Goal: Check status: Check status

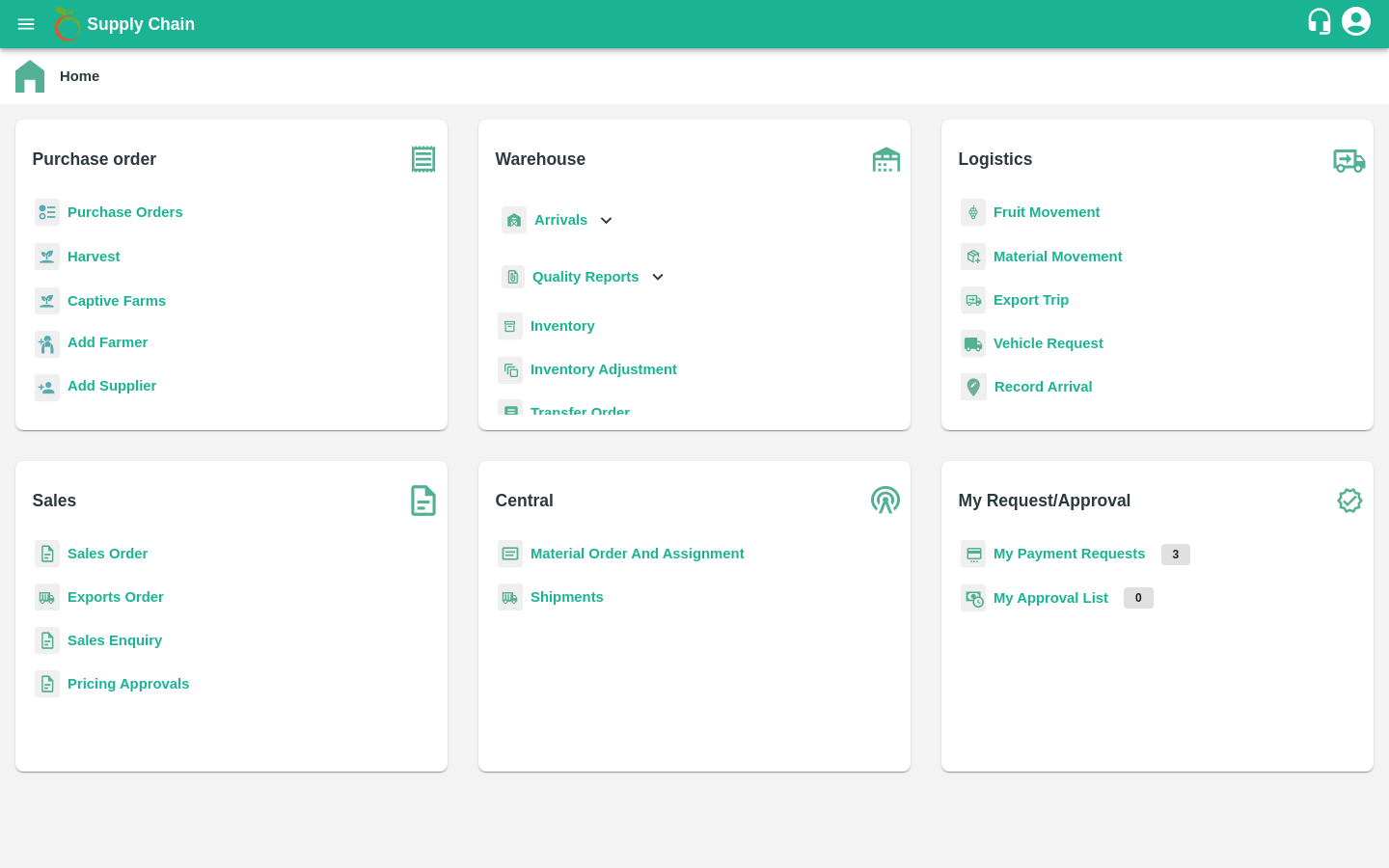
click at [23, 23] on icon "open drawer" at bounding box center [26, 23] width 16 height 11
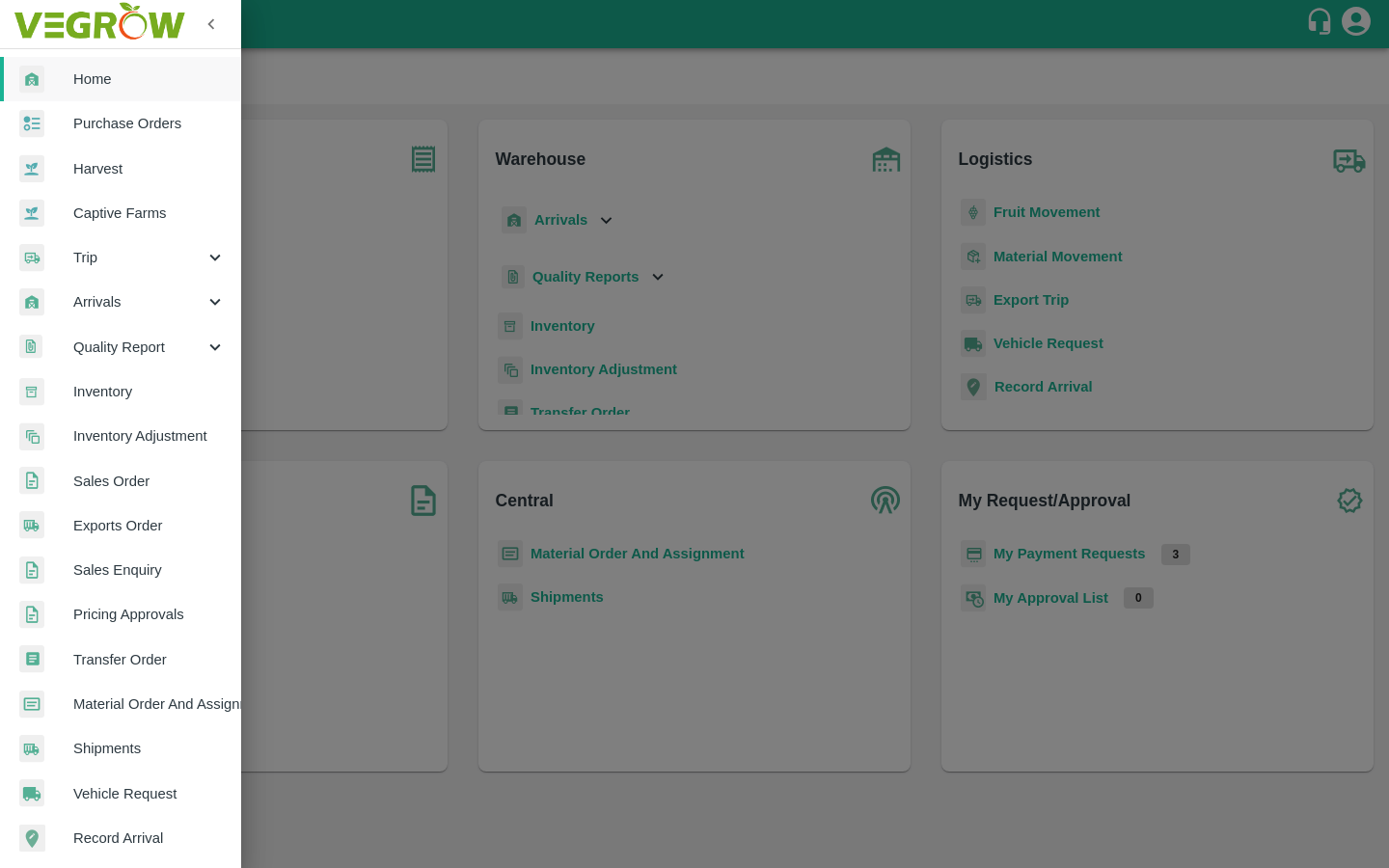
scroll to position [231, 0]
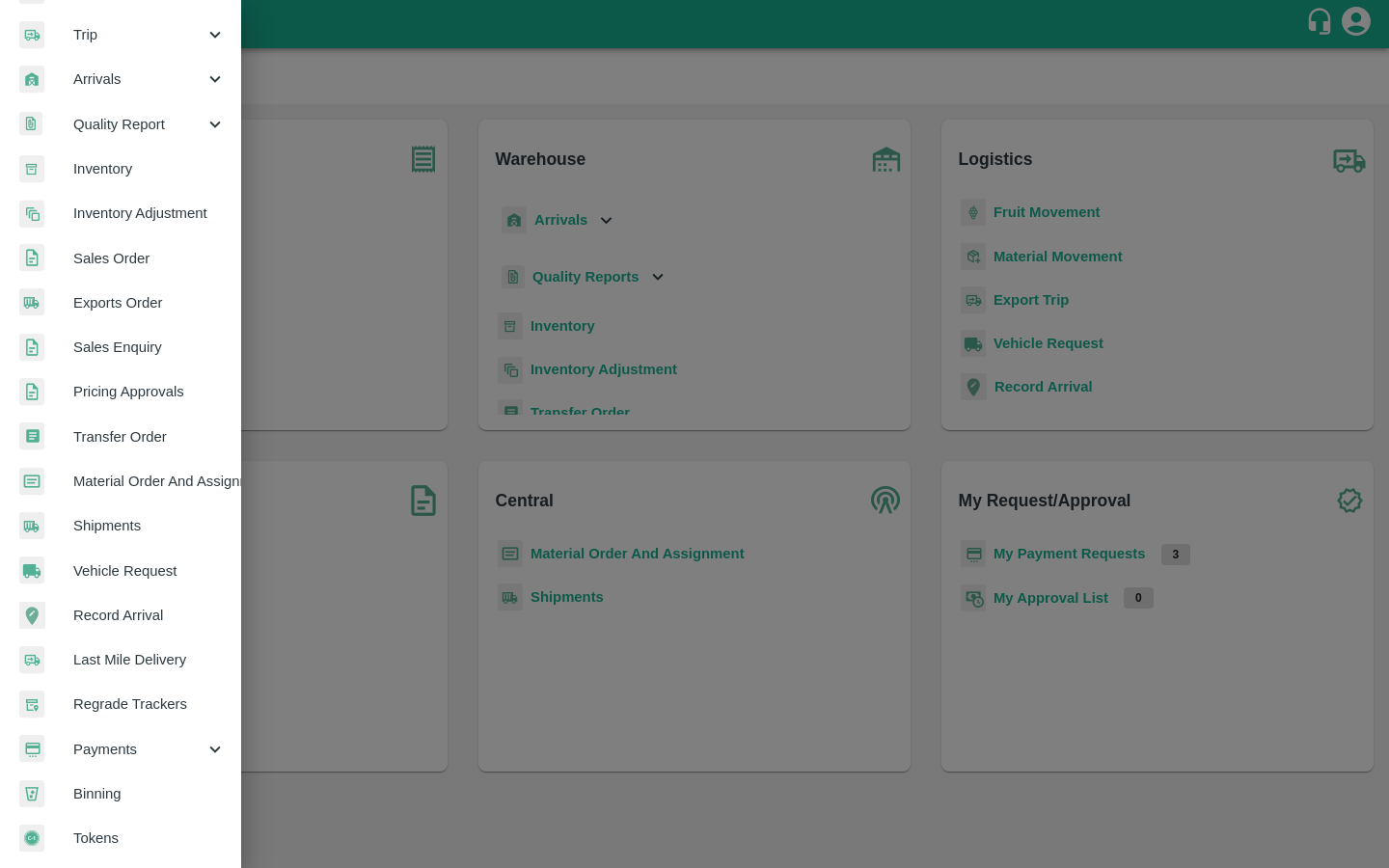
click at [111, 755] on div "Payments" at bounding box center [121, 750] width 242 height 44
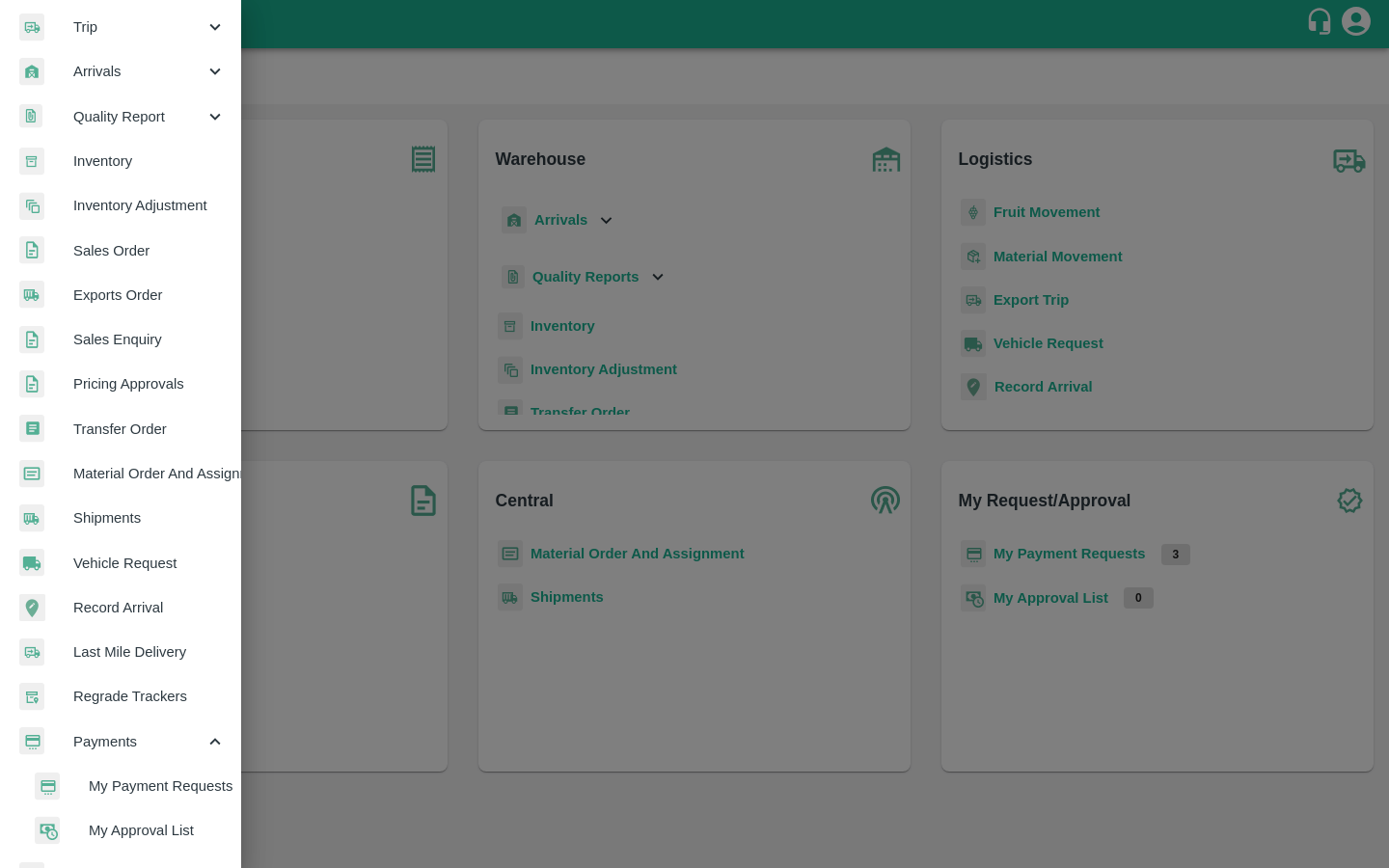
click at [123, 779] on span "My Payment Requests" at bounding box center [158, 787] width 137 height 21
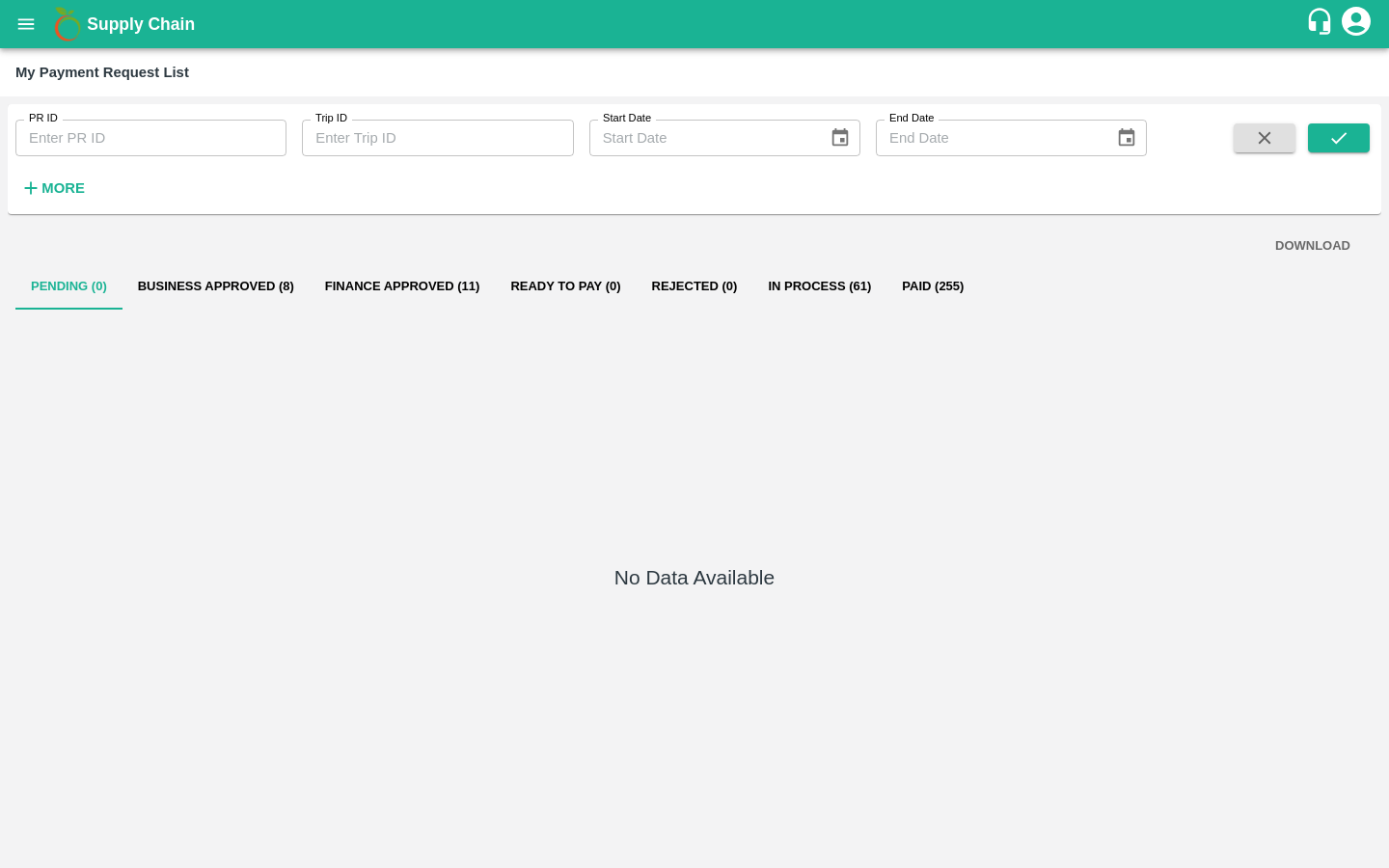
click at [218, 279] on button "Business Approved (8)" at bounding box center [217, 287] width 188 height 46
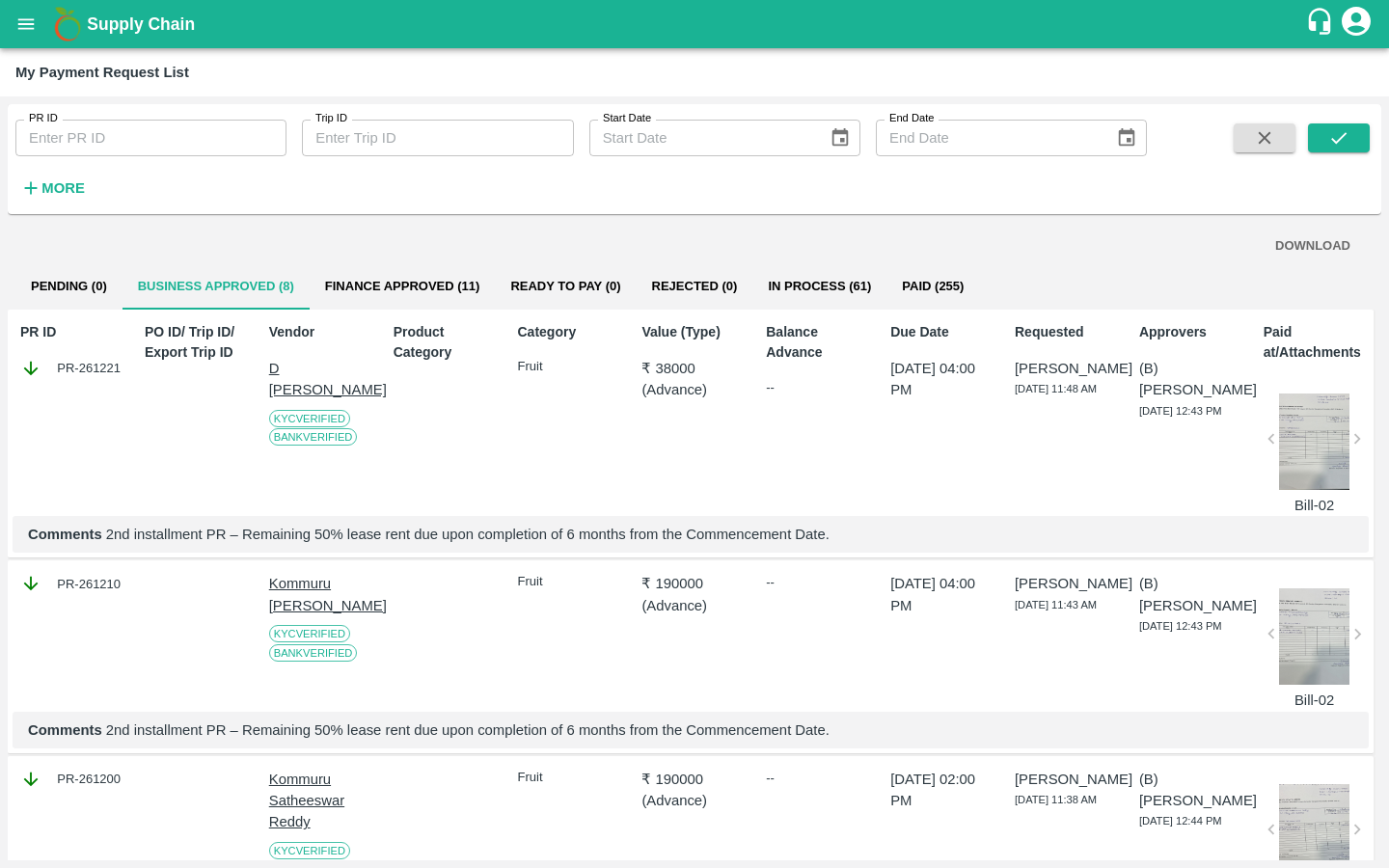
click at [14, 9] on button "open drawer" at bounding box center [26, 24] width 44 height 44
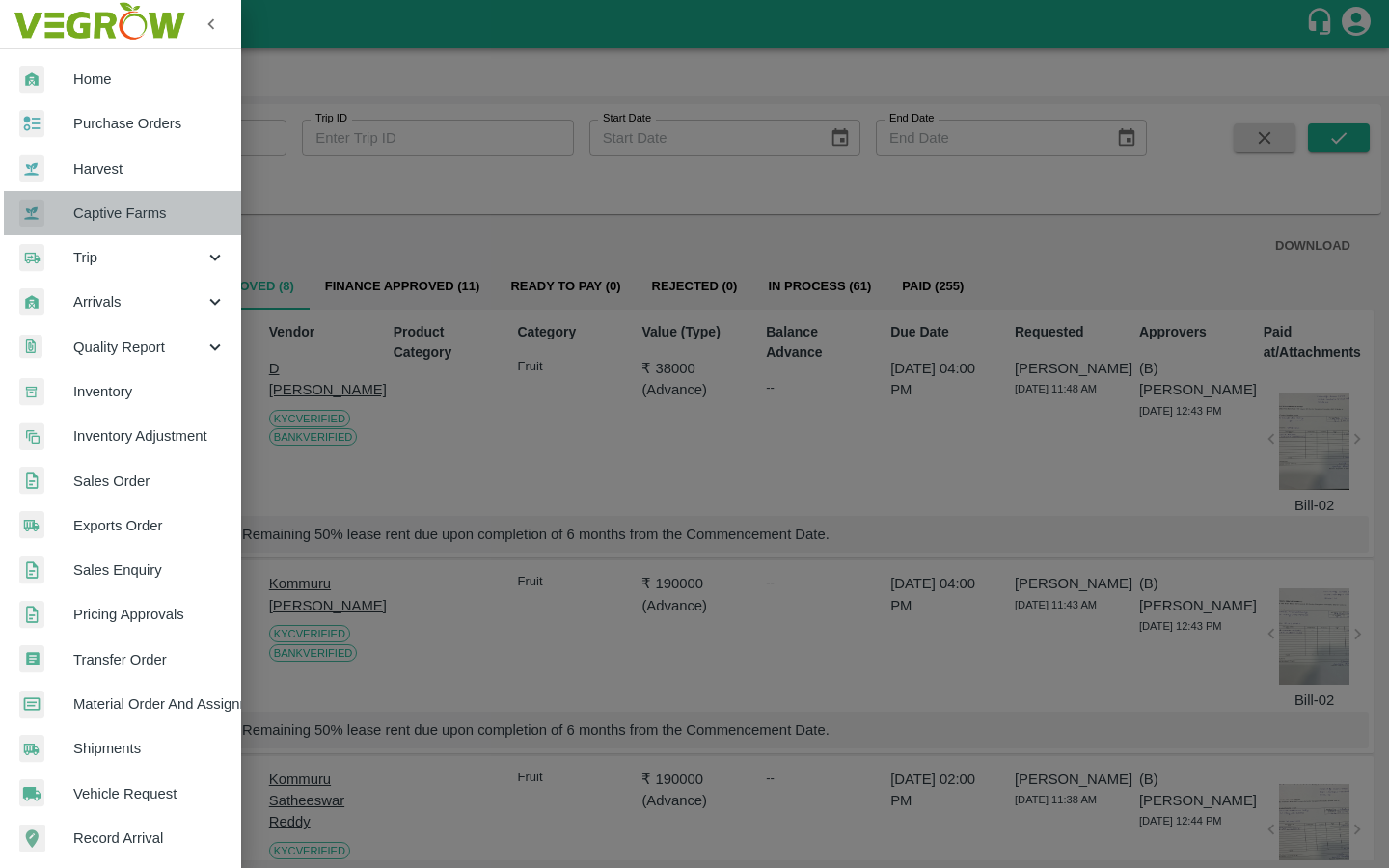
click at [160, 221] on span "Captive Farms" at bounding box center [150, 214] width 153 height 21
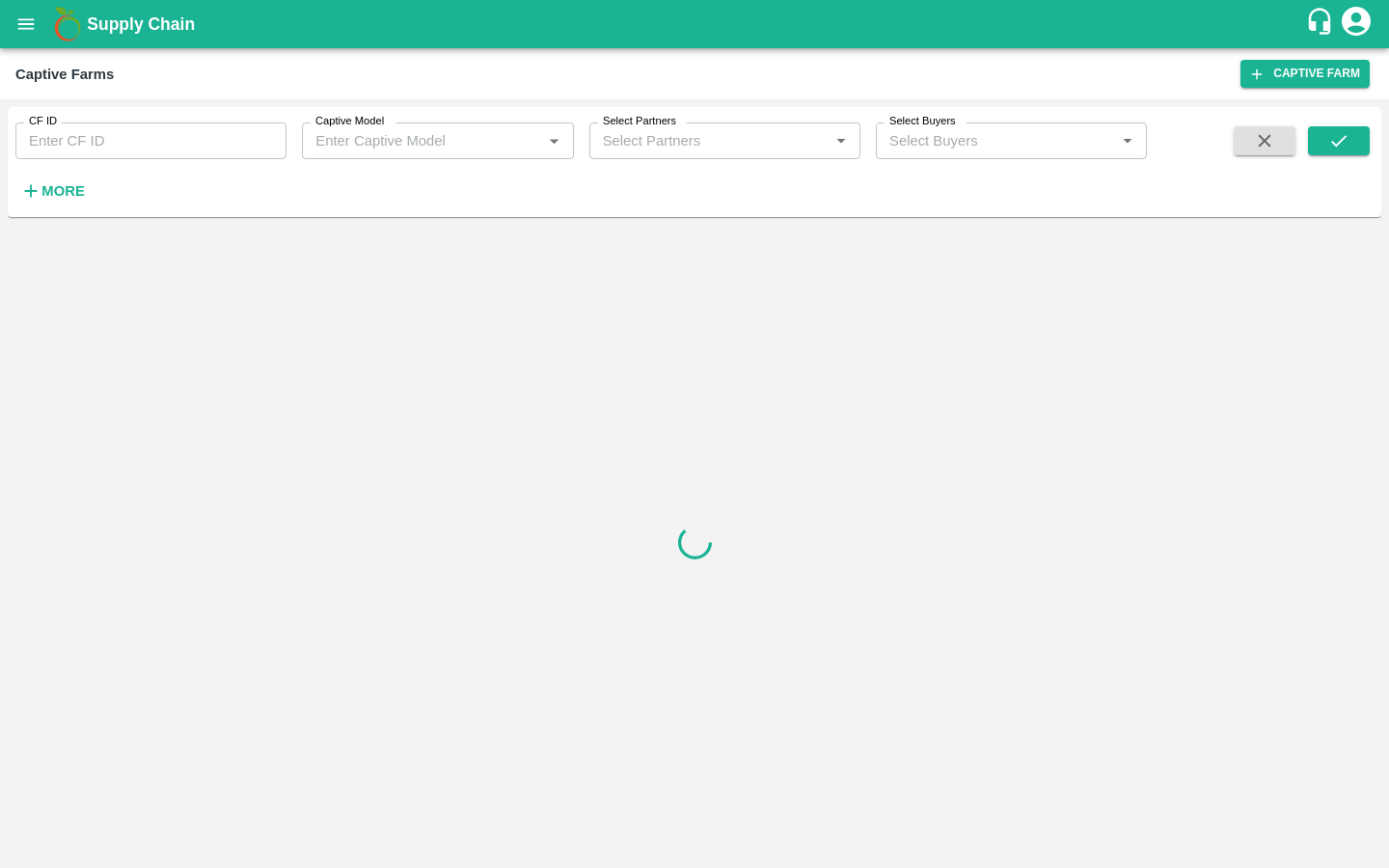
click at [172, 156] on input "CF ID" at bounding box center [151, 141] width 271 height 37
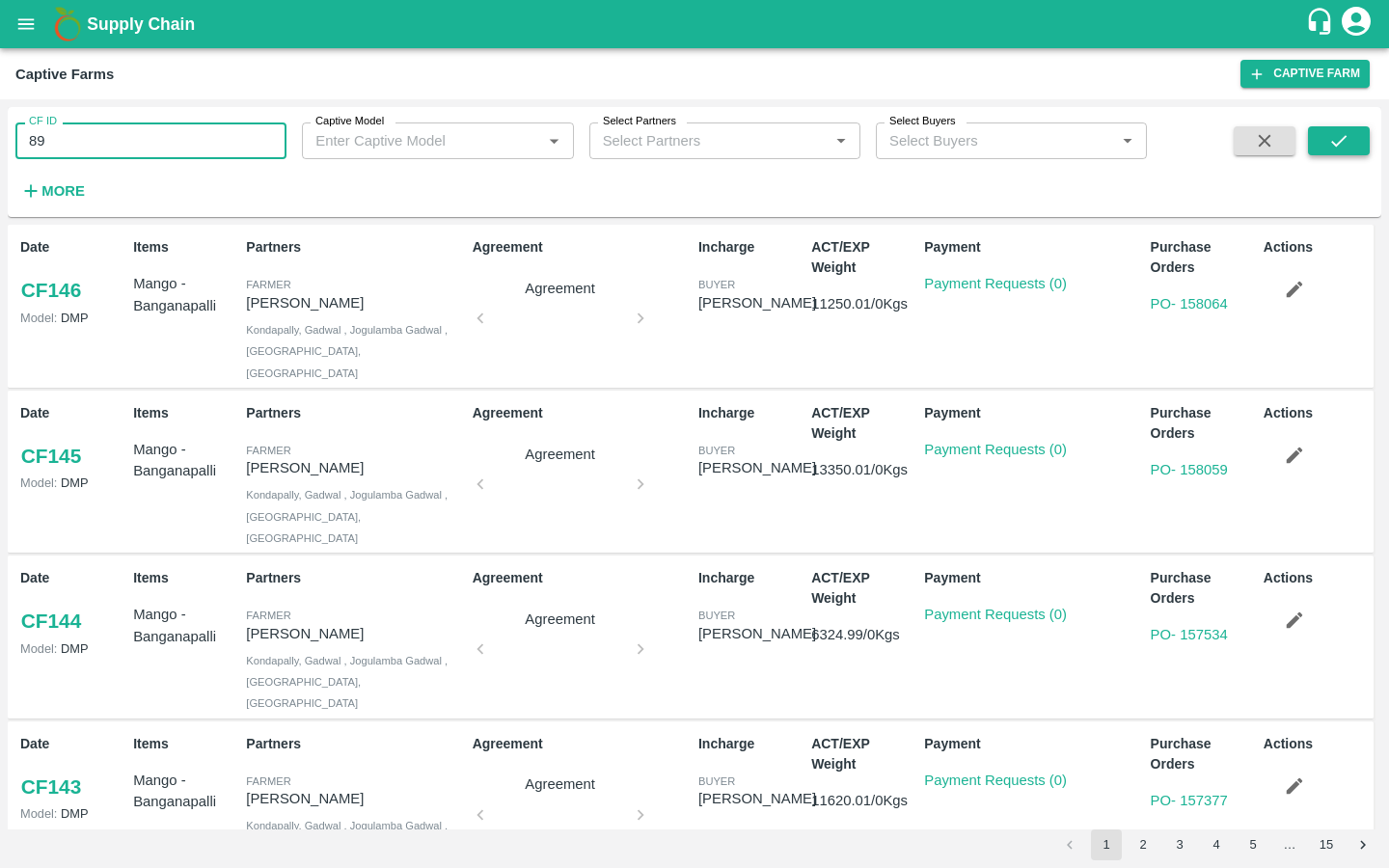
type input "89"
click at [1355, 140] on button "submit" at bounding box center [1340, 141] width 62 height 29
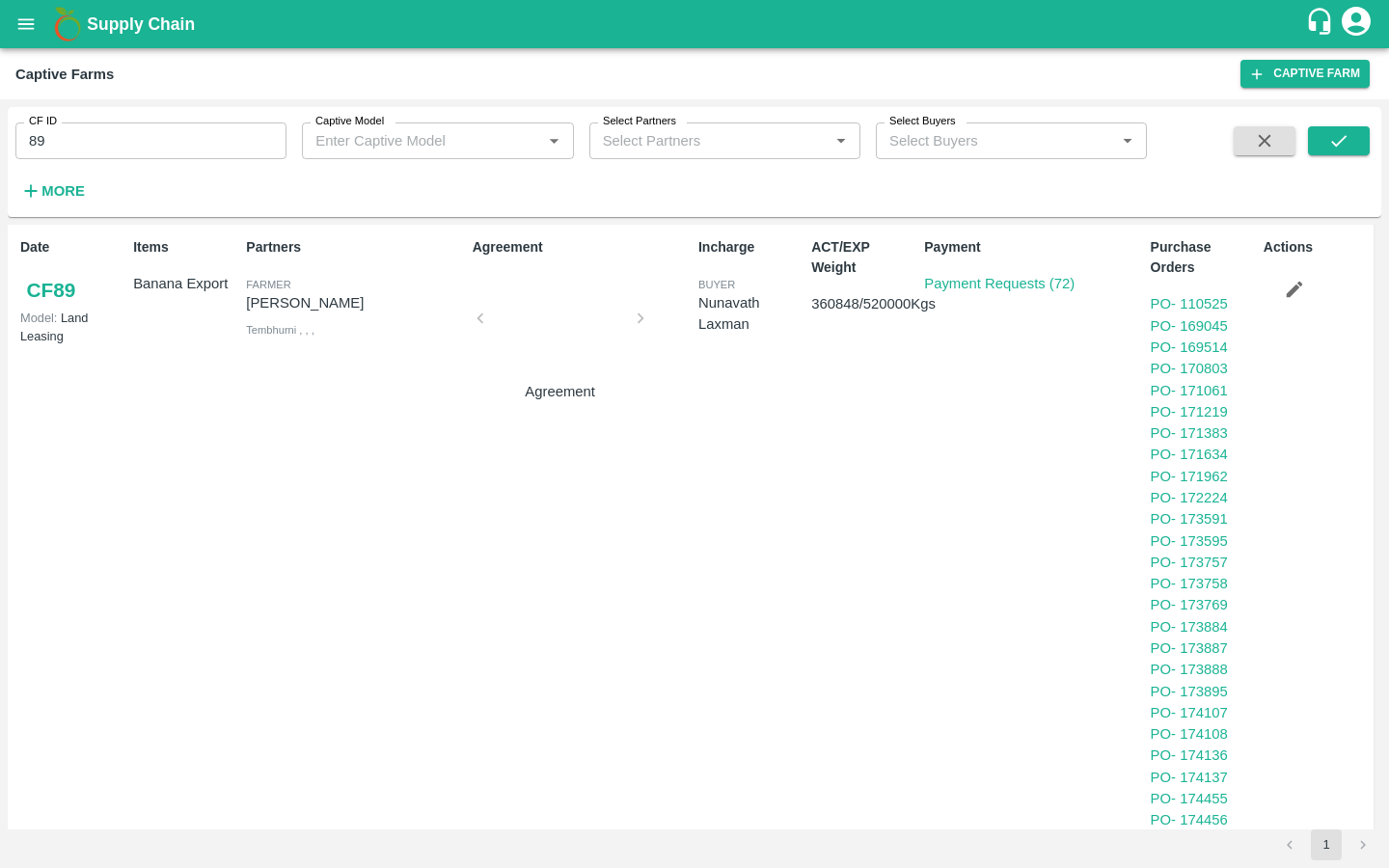
click at [1042, 297] on div "Payment Payment Requests (72)" at bounding box center [1029, 703] width 226 height 945
click at [1045, 292] on p "Payment Requests (72)" at bounding box center [999, 283] width 151 height 21
click at [1050, 278] on link "Payment Requests (72)" at bounding box center [999, 283] width 151 height 15
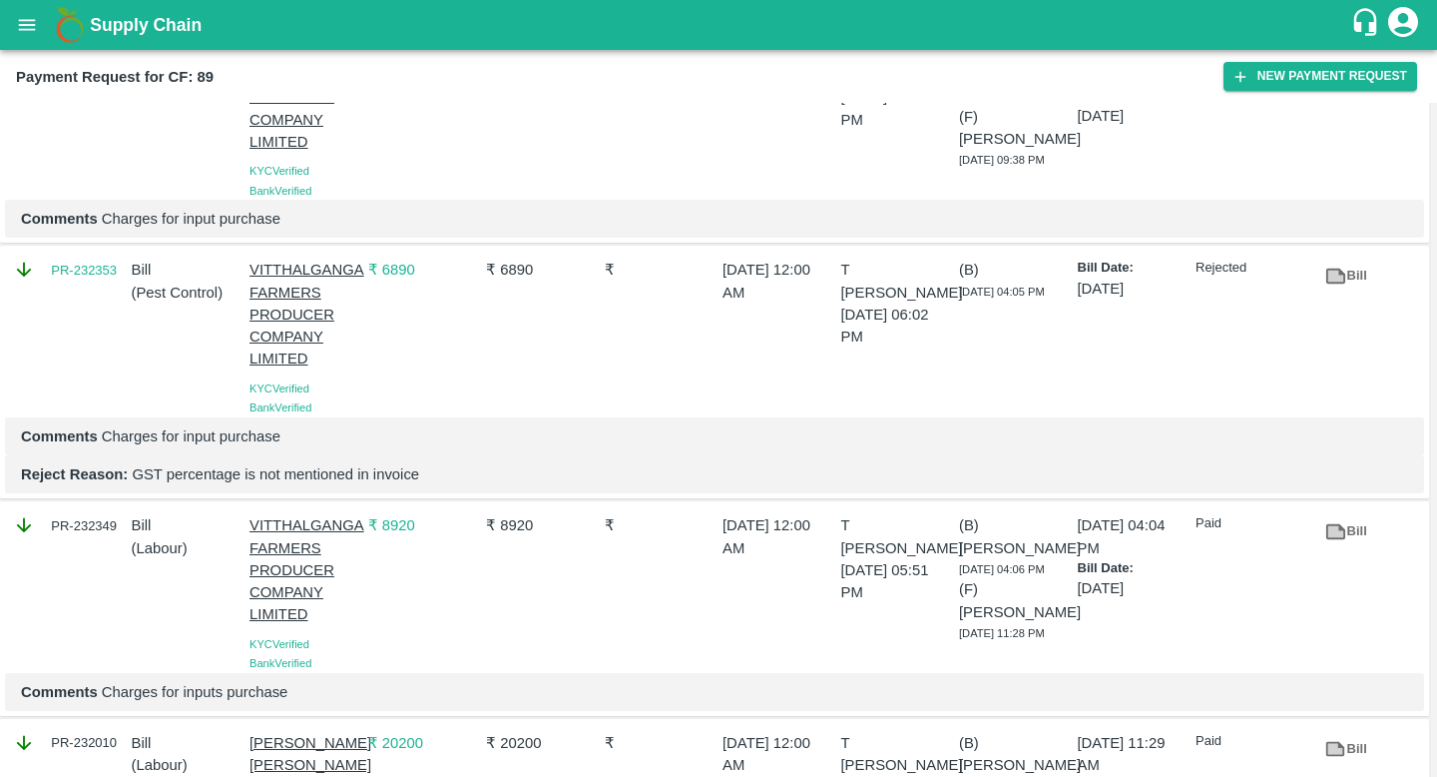
scroll to position [6473, 0]
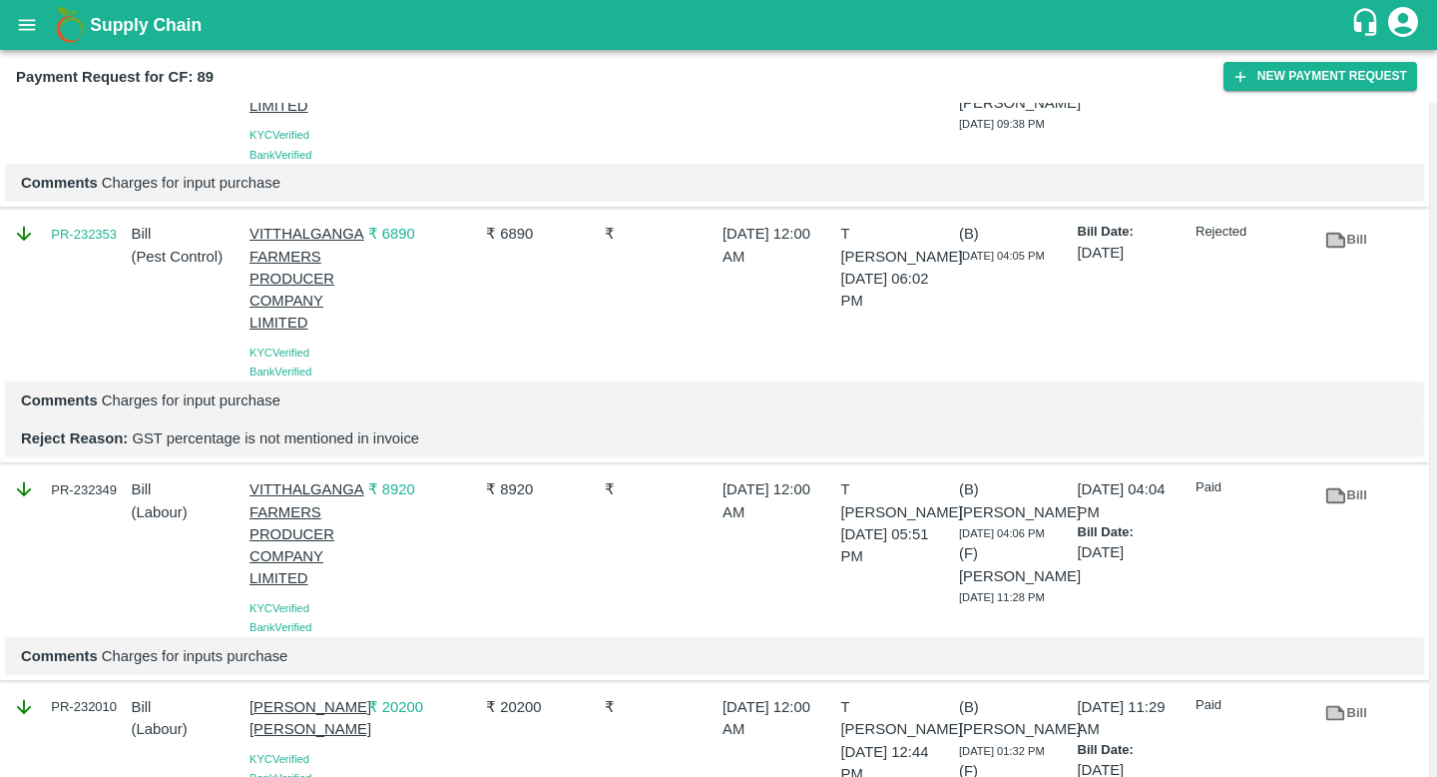
click at [1356, 238] on link "Bill" at bounding box center [1347, 240] width 64 height 35
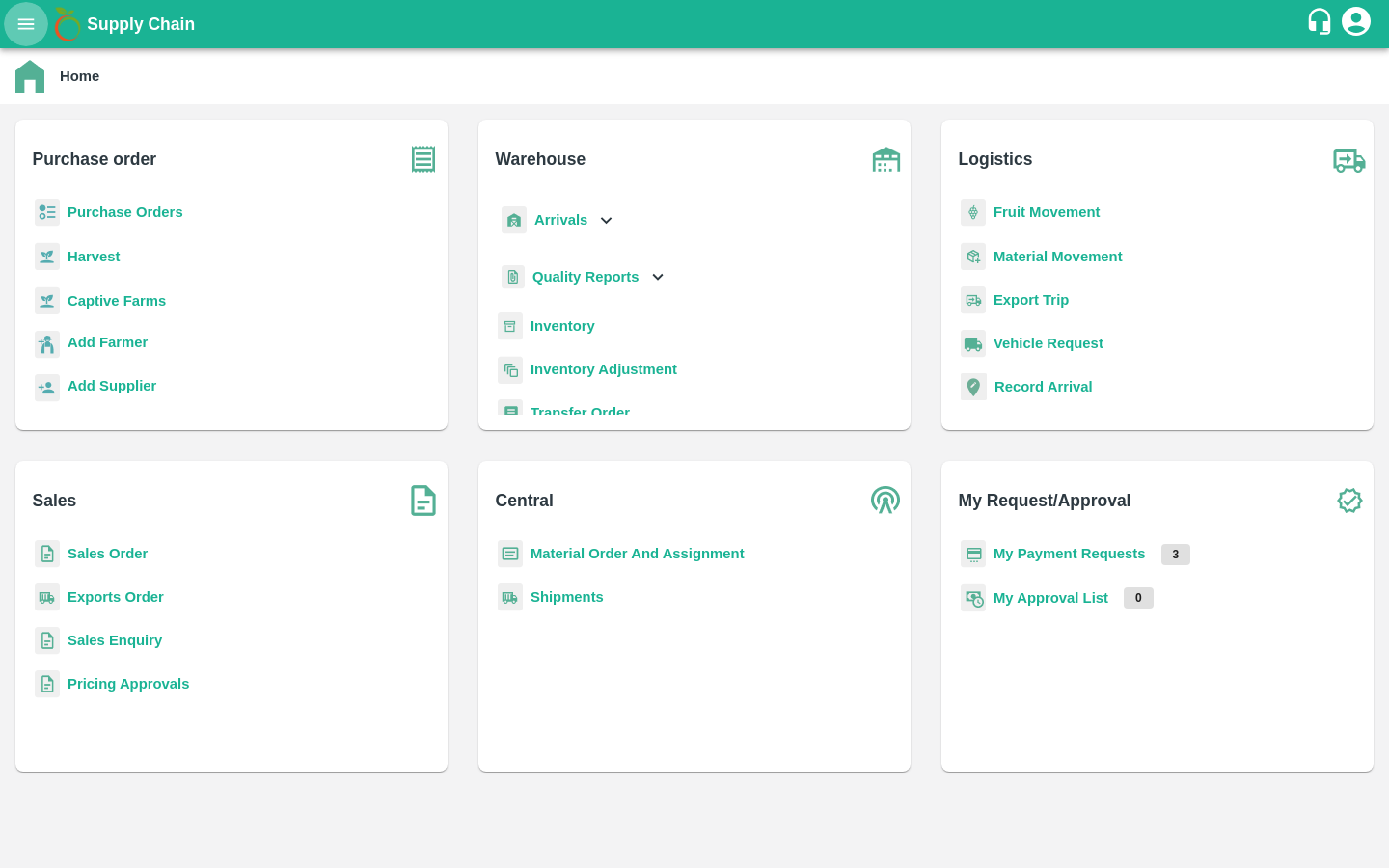
click at [28, 35] on button "open drawer" at bounding box center [26, 24] width 44 height 44
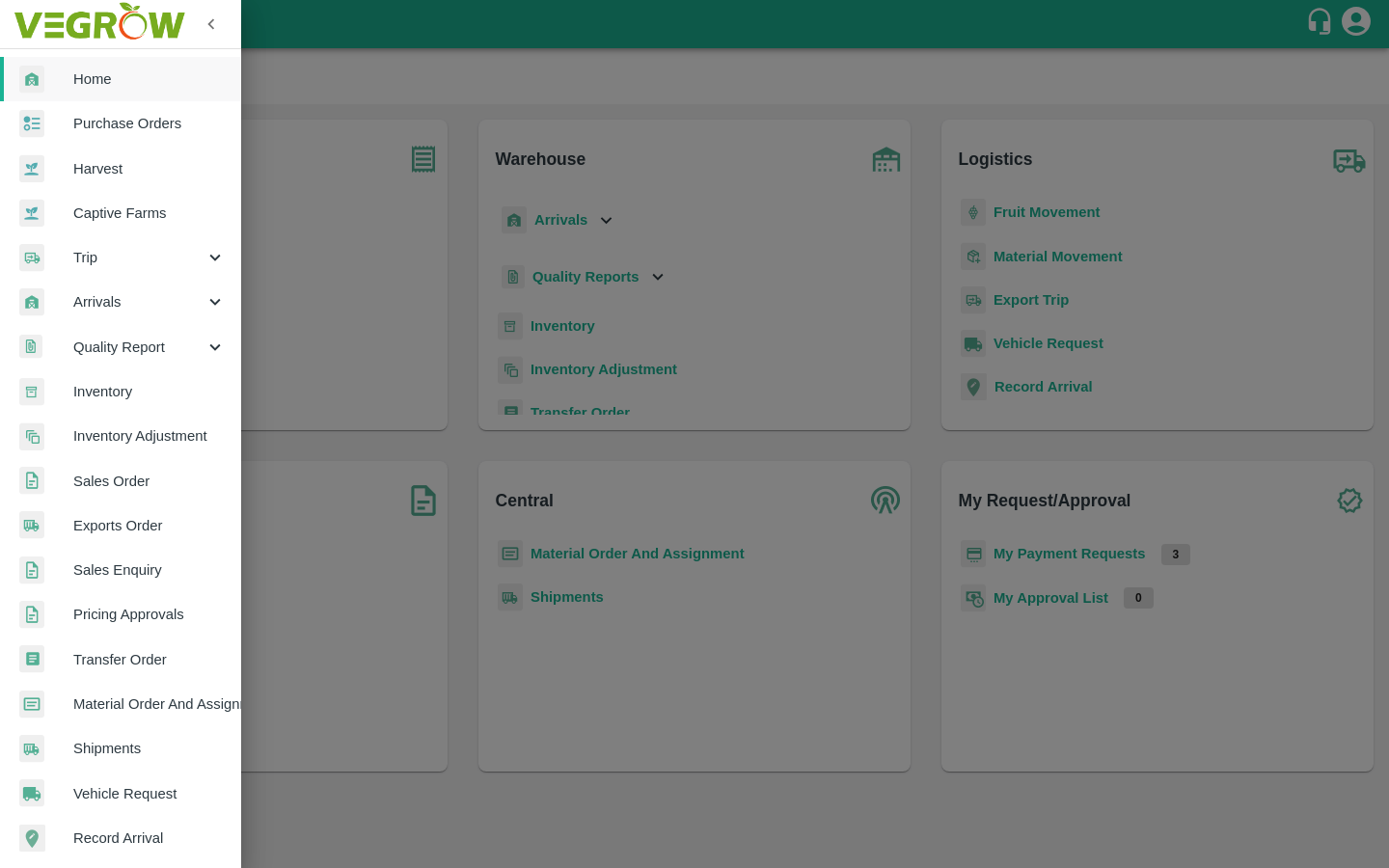
click at [161, 198] on link "Captive Farms" at bounding box center [121, 214] width 242 height 44
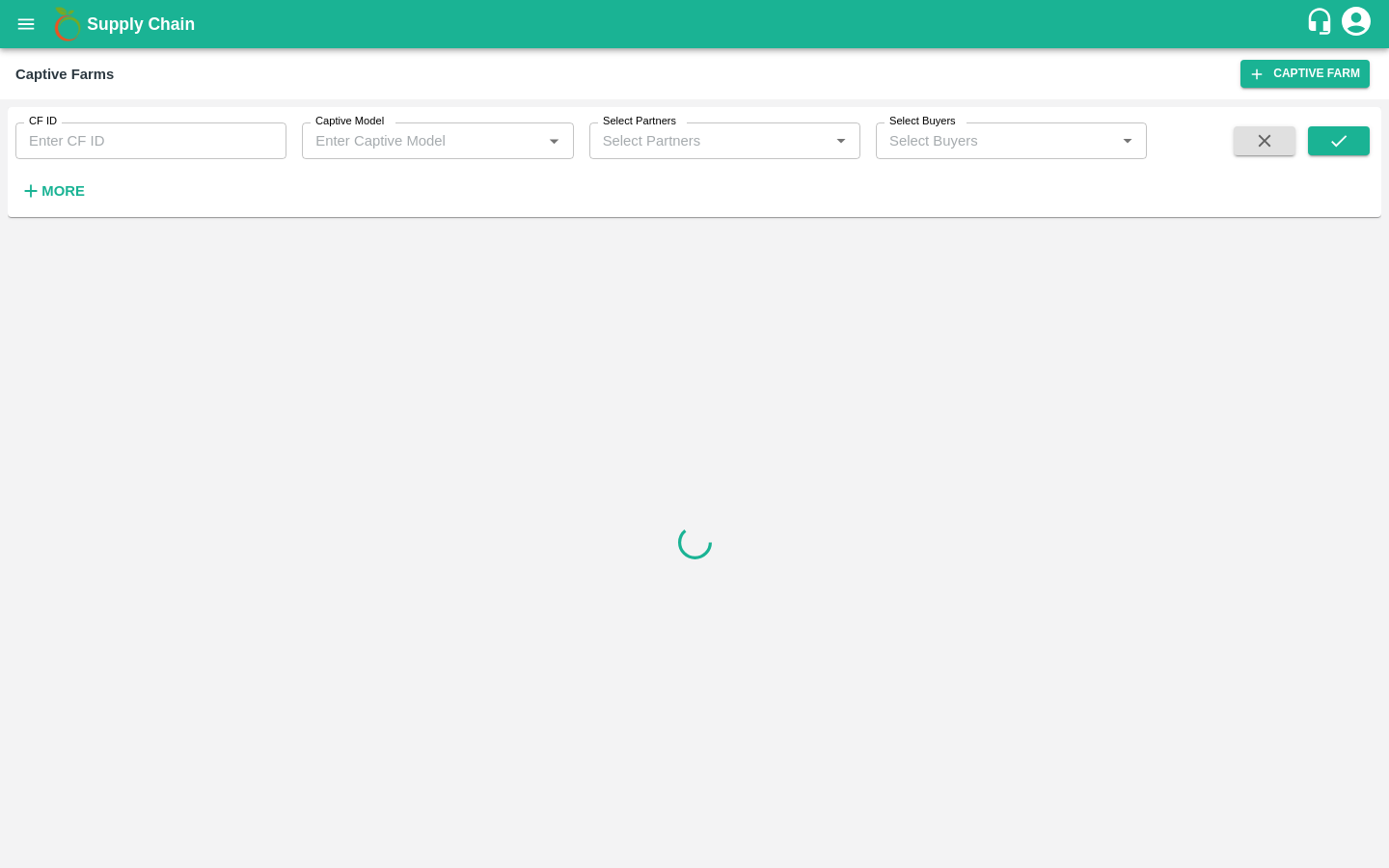
click at [210, 156] on input "CF ID" at bounding box center [151, 141] width 271 height 37
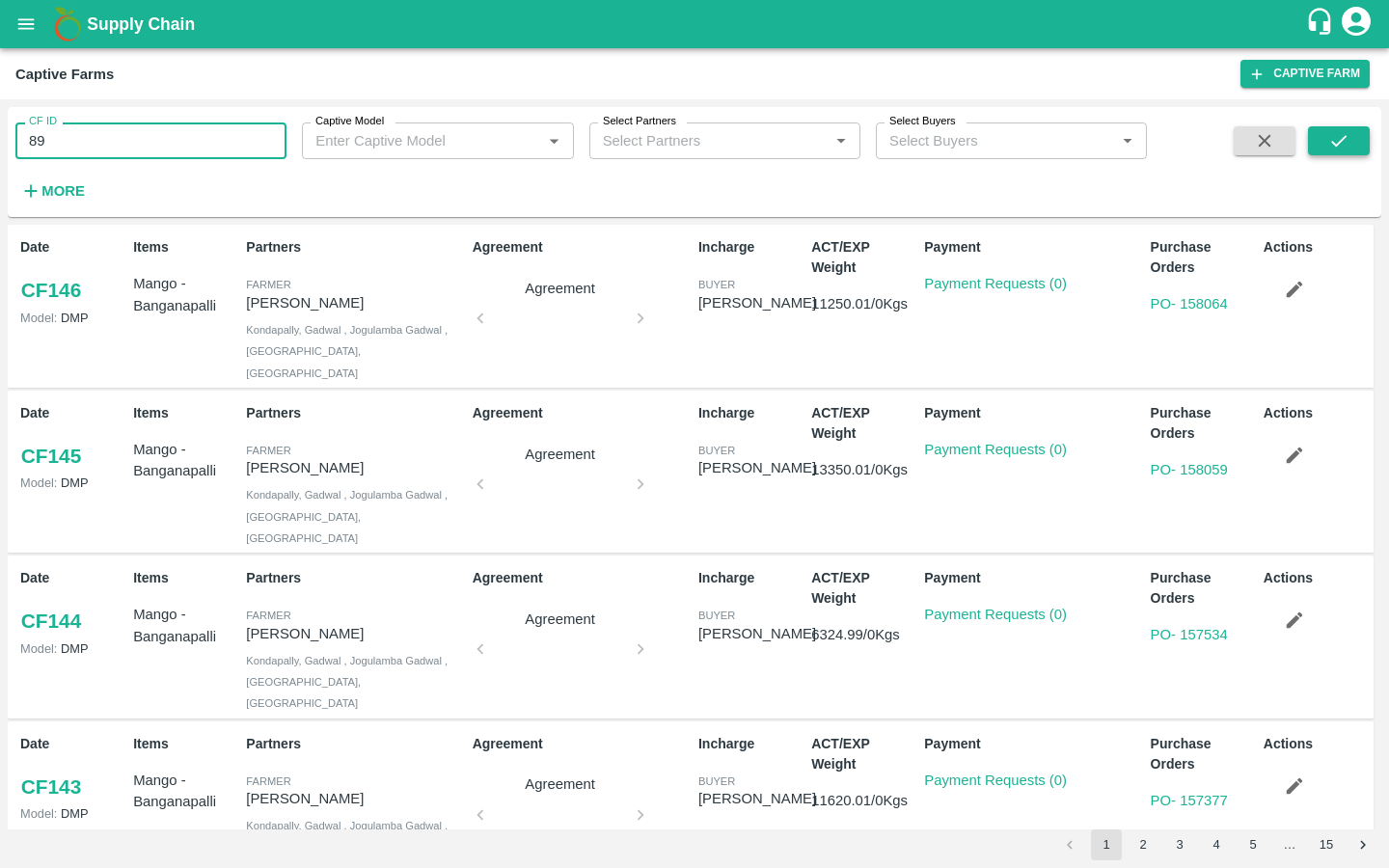
type input "89"
click at [1346, 142] on icon "submit" at bounding box center [1339, 141] width 21 height 21
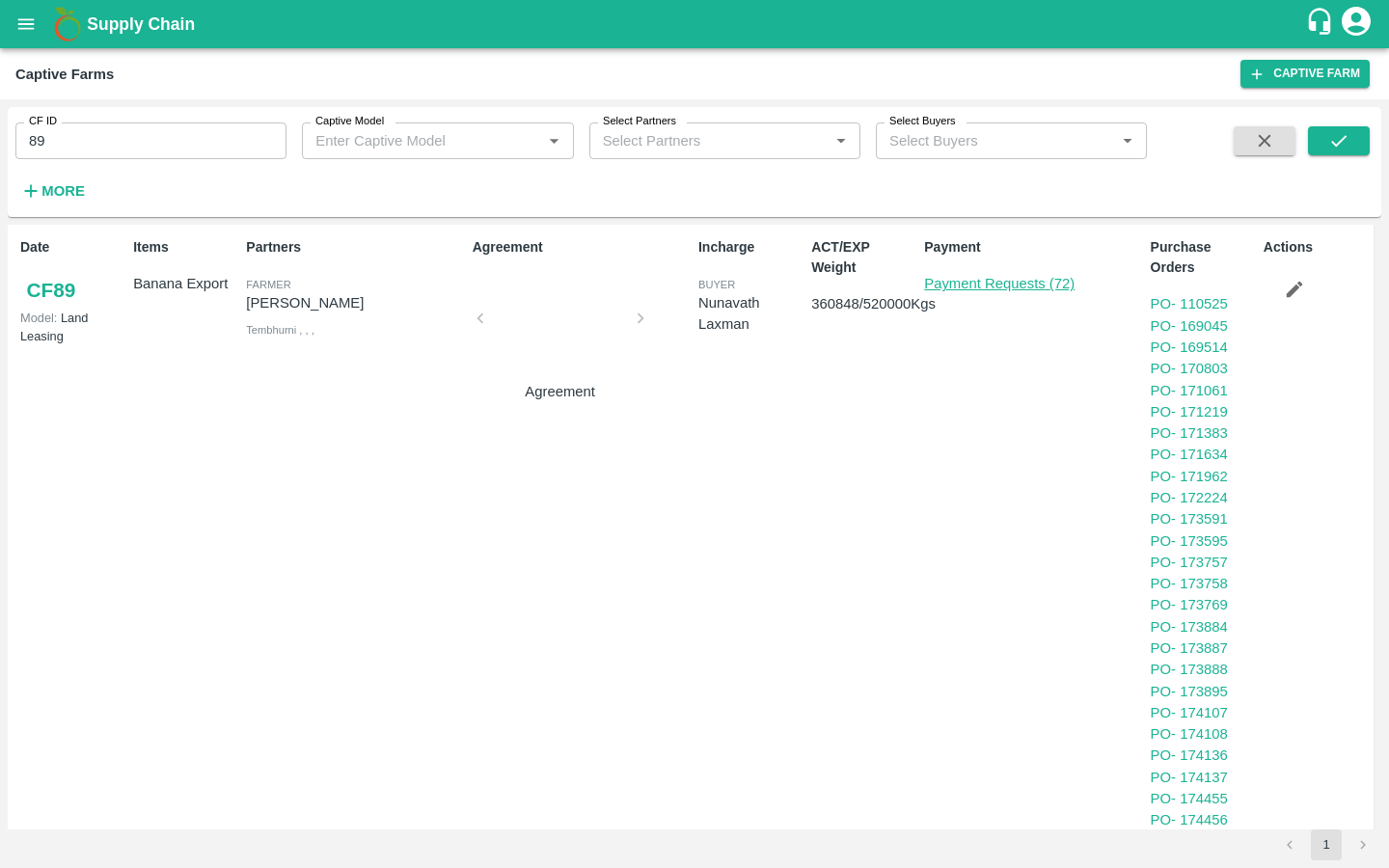
click at [985, 278] on link "Payment Requests (72)" at bounding box center [999, 283] width 151 height 15
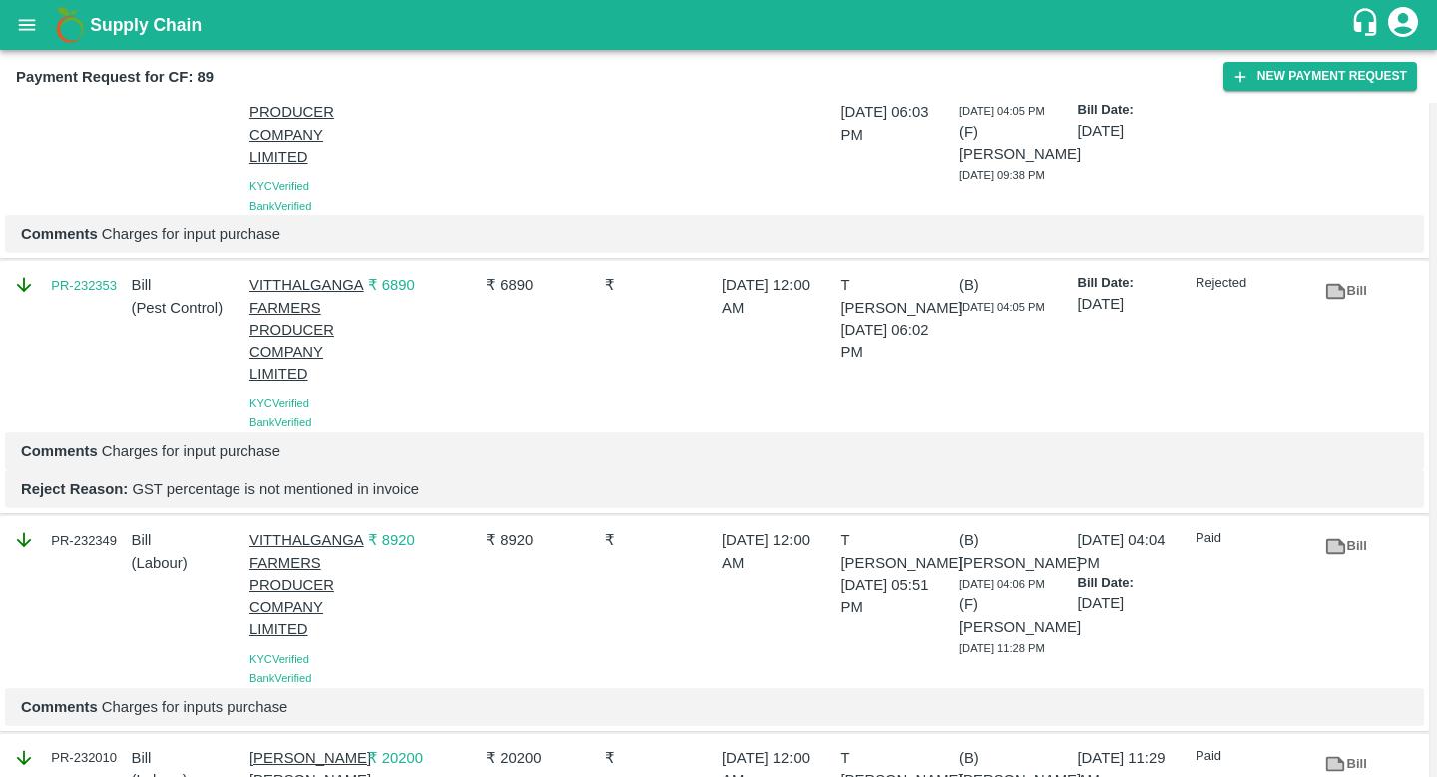
scroll to position [6426, 0]
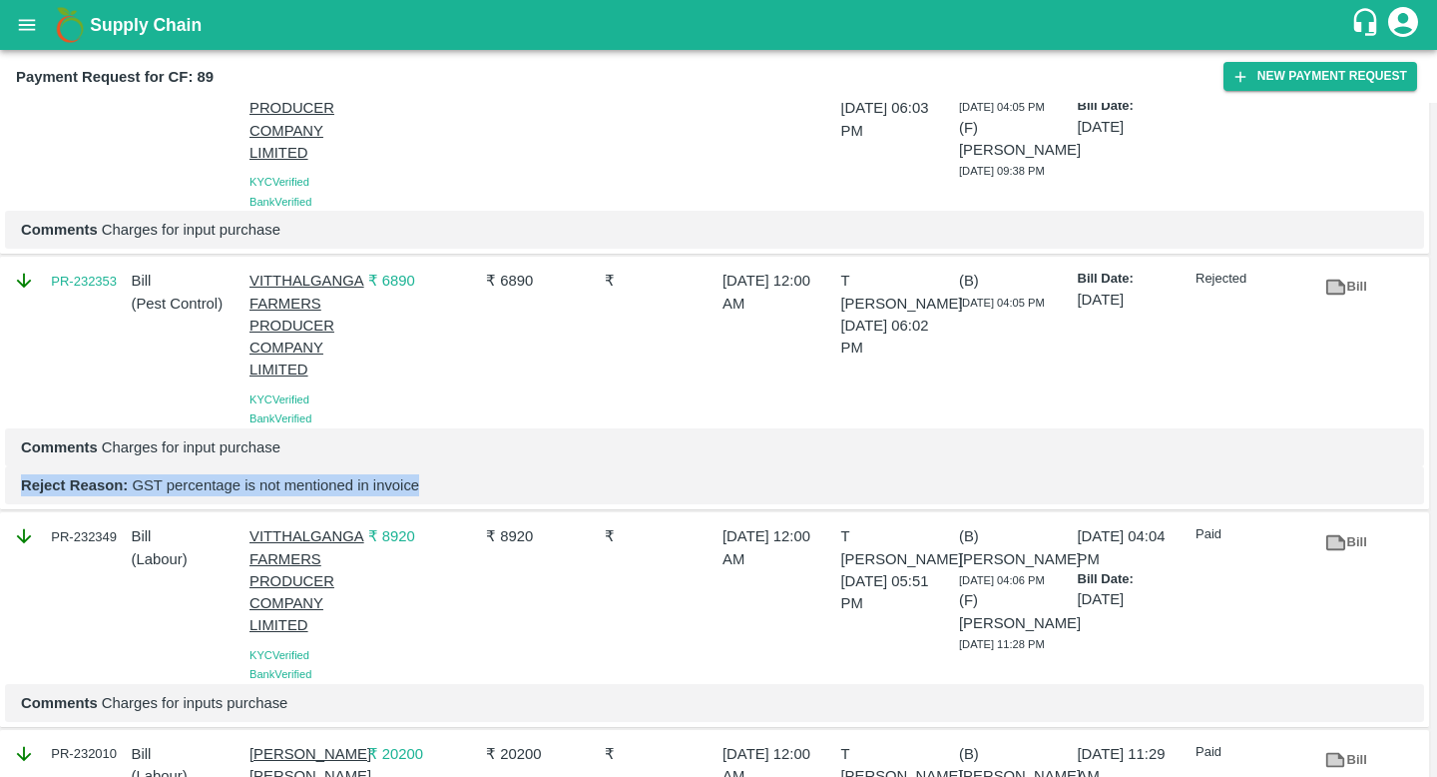
drag, startPoint x: 19, startPoint y: 492, endPoint x: 475, endPoint y: 480, distance: 456.3
click at [475, 480] on div "Reject Reason: GST percentage is not mentioned in invoice" at bounding box center [714, 485] width 1419 height 38
copy p "Reject Reason: GST percentage is not mentioned in invoice"
